Goal: Information Seeking & Learning: Find specific fact

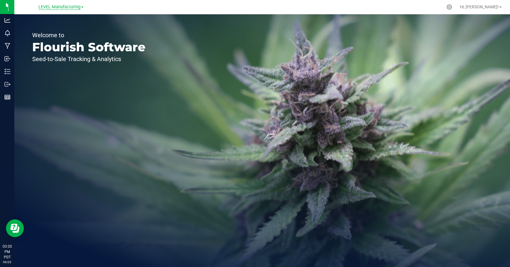
click at [71, 6] on span "LEVEL Manufacturing" at bounding box center [59, 6] width 42 height 5
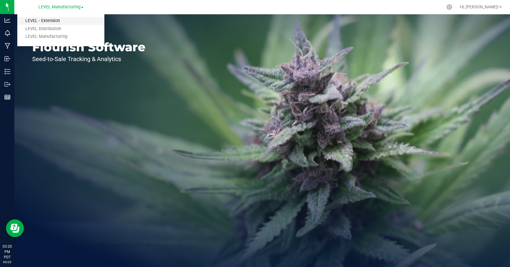
click at [58, 21] on link "LEVEL - Extension" at bounding box center [60, 21] width 87 height 8
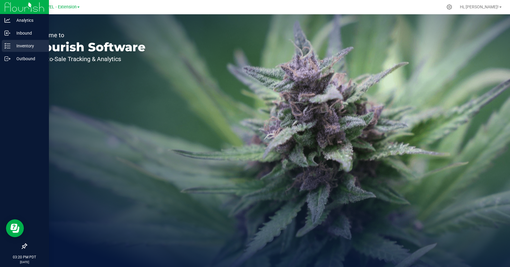
click at [13, 47] on p "Inventory" at bounding box center [28, 45] width 36 height 7
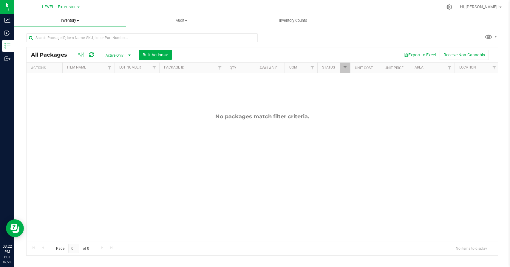
click at [64, 22] on span "Inventory" at bounding box center [69, 20] width 111 height 5
click at [52, 40] on li "All inventory" at bounding box center [69, 43] width 111 height 7
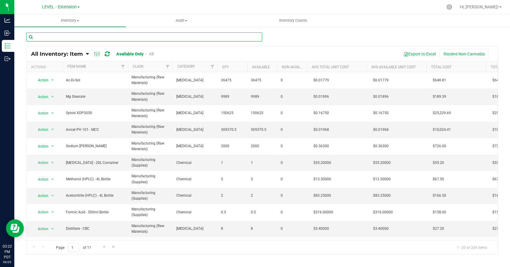
click at [96, 36] on input "text" at bounding box center [144, 36] width 236 height 9
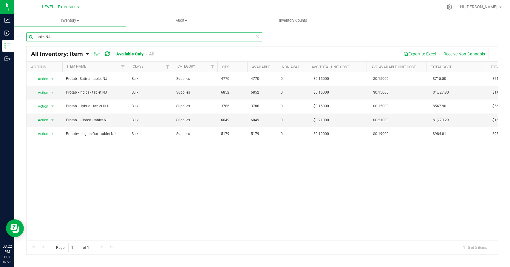
type input "tablet NJ"
